Goal: Navigation & Orientation: Find specific page/section

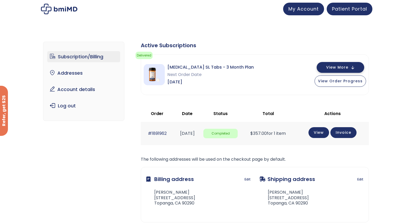
click at [321, 69] on button "View More" at bounding box center [341, 67] width 48 height 11
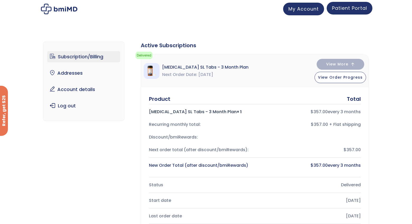
click at [336, 13] on link "Patient Portal" at bounding box center [350, 8] width 46 height 13
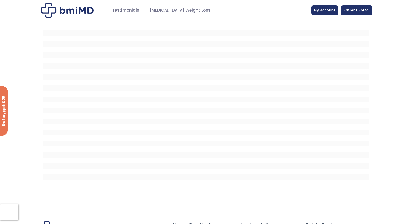
click at [73, 10] on img at bounding box center [67, 10] width 53 height 15
